Goal: Task Accomplishment & Management: Manage account settings

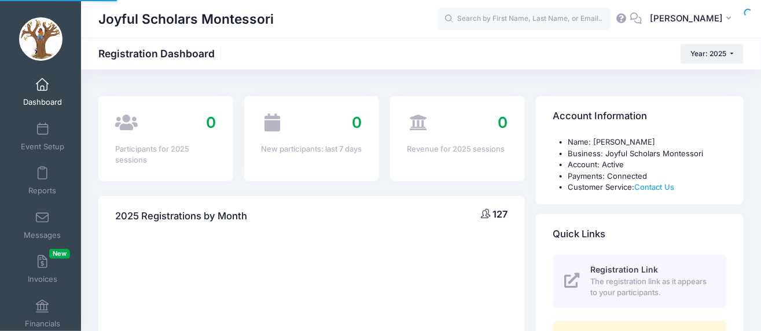
select select
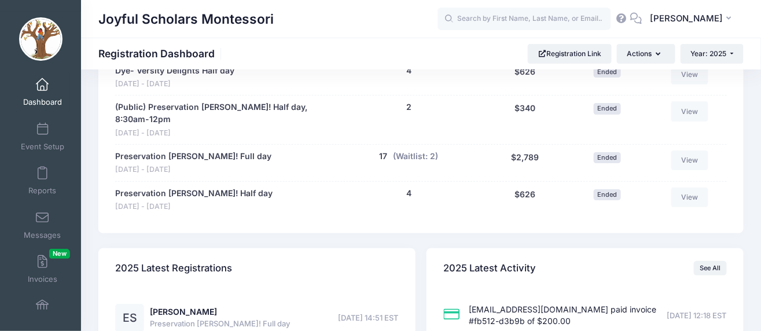
scroll to position [1336, 0]
click at [213, 151] on link "Preservation [PERSON_NAME]! Full day" at bounding box center [193, 157] width 156 height 12
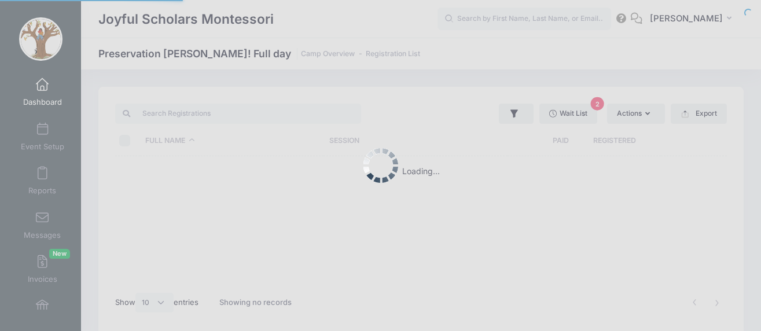
select select "10"
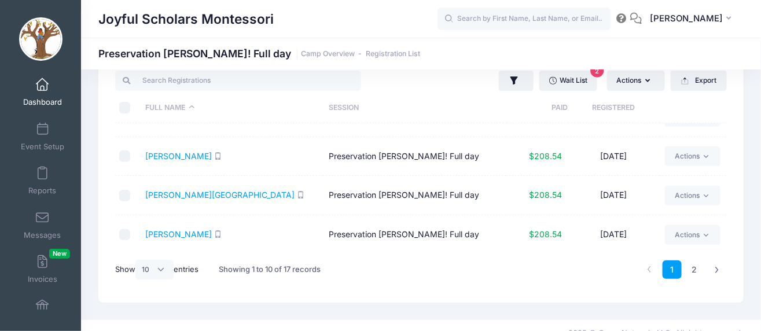
scroll to position [48, 0]
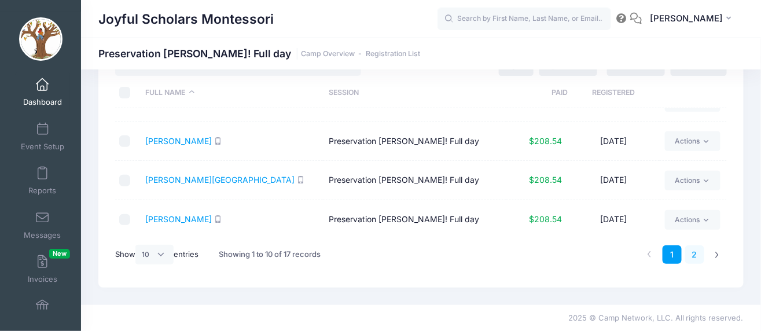
click at [697, 256] on link "2" at bounding box center [694, 254] width 19 height 19
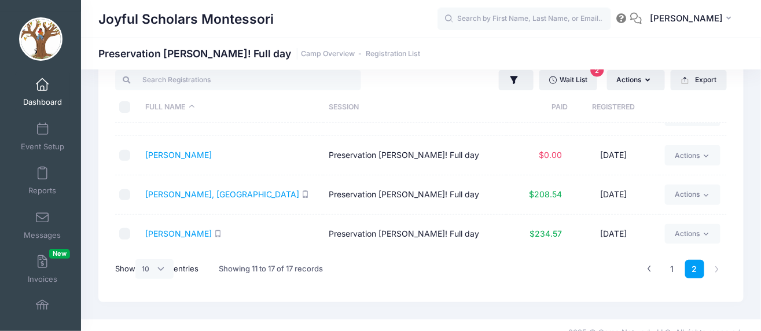
scroll to position [0, 0]
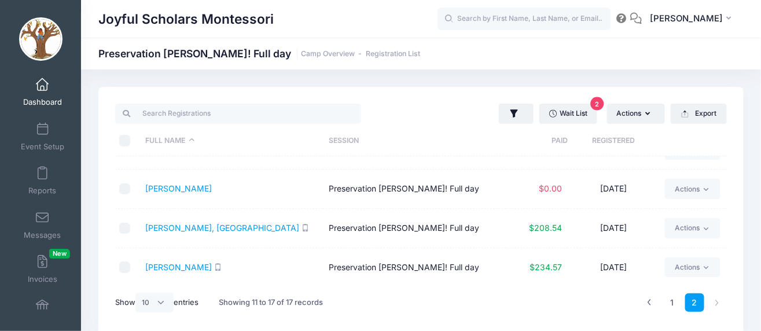
click at [22, 100] on link "Dashboard" at bounding box center [42, 92] width 55 height 40
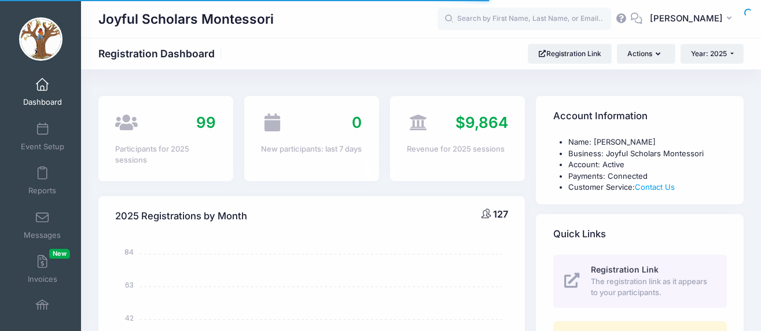
select select
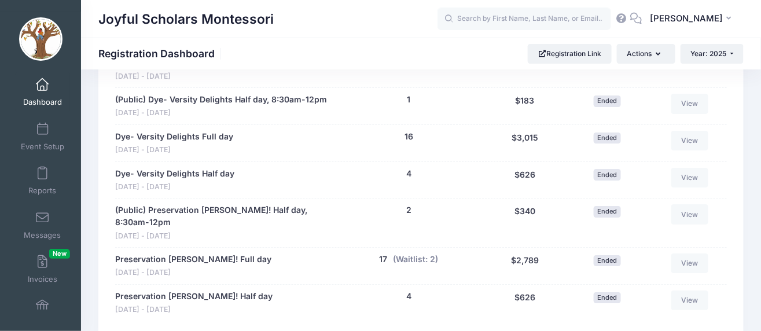
scroll to position [1232, 0]
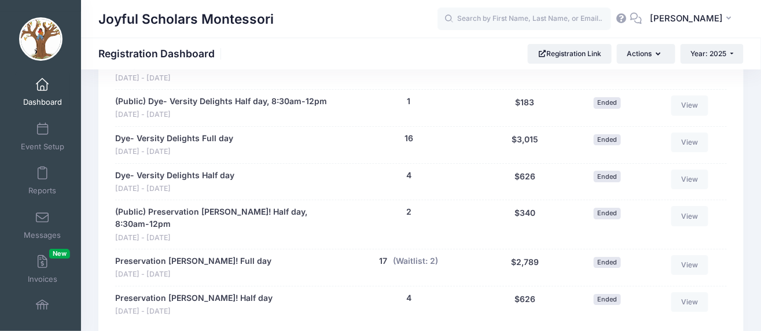
click at [221, 126] on div "Dye- Versity Delights Full day Jul 21 - Jul 25, 2025 16 people $3,015 16 (Waitl…" at bounding box center [421, 144] width 612 height 37
click at [222, 132] on link "Dye- Versity Delights Full day" at bounding box center [174, 138] width 118 height 12
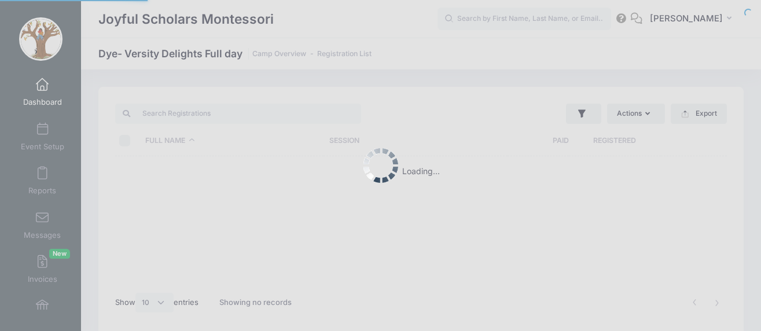
select select "10"
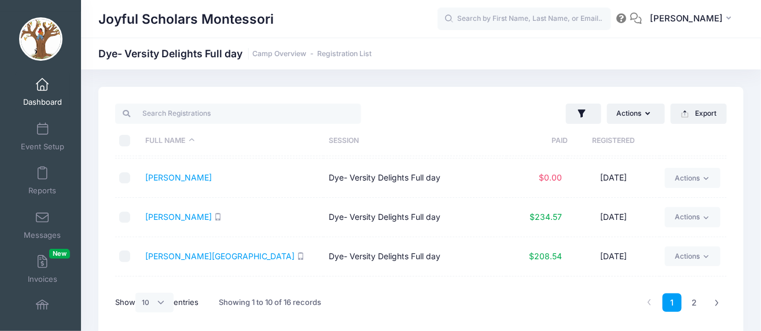
scroll to position [261, 0]
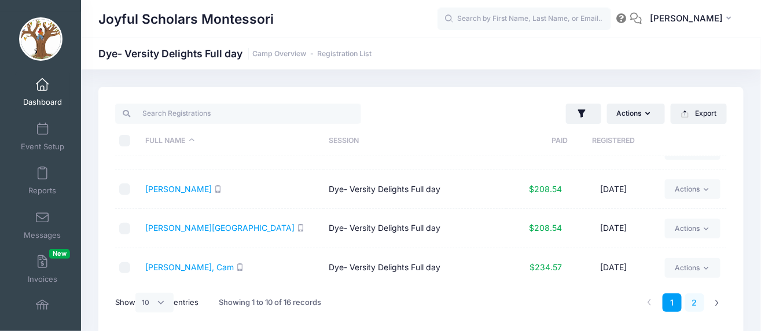
click at [697, 303] on link "2" at bounding box center [694, 302] width 19 height 19
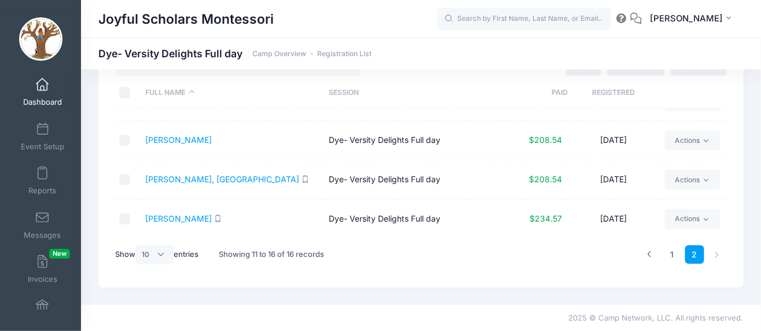
scroll to position [0, 0]
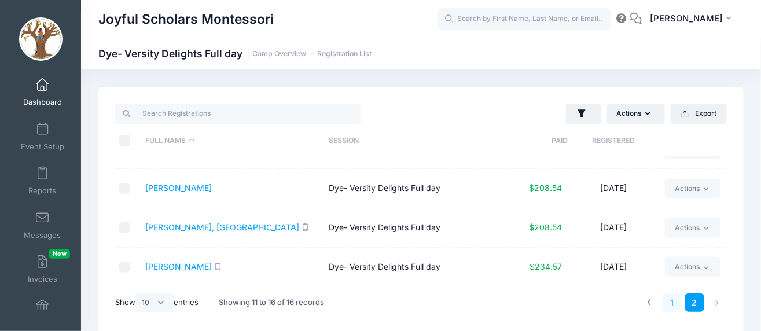
click at [665, 303] on link "1" at bounding box center [671, 302] width 19 height 19
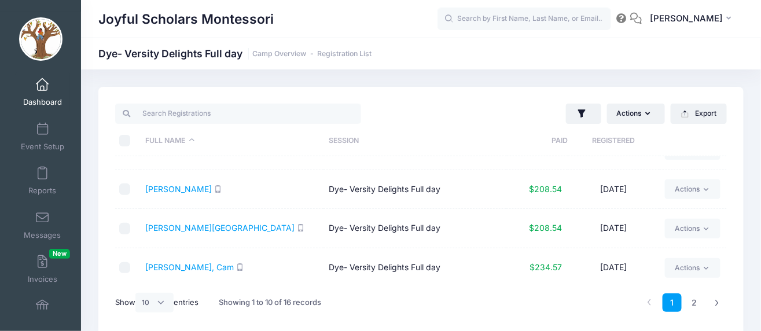
scroll to position [48, 0]
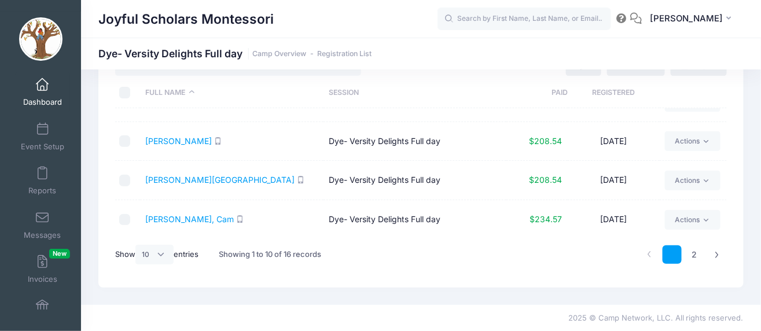
click at [672, 257] on link "1" at bounding box center [671, 254] width 19 height 19
click at [696, 256] on link "2" at bounding box center [694, 254] width 19 height 19
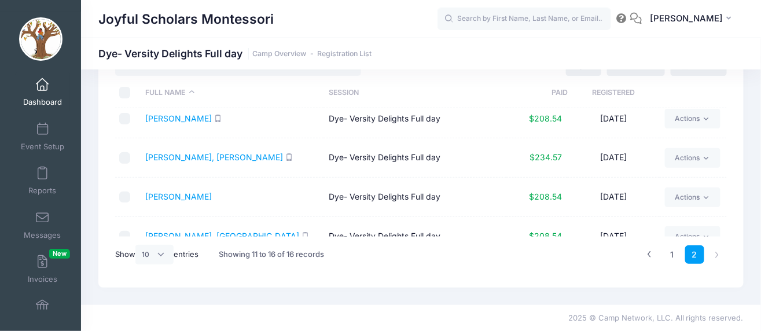
scroll to position [0, 0]
